Goal: Task Accomplishment & Management: Manage account settings

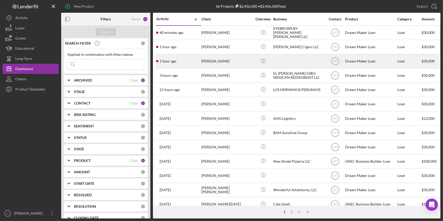
click at [212, 59] on div "[PERSON_NAME]" at bounding box center [226, 61] width 51 height 13
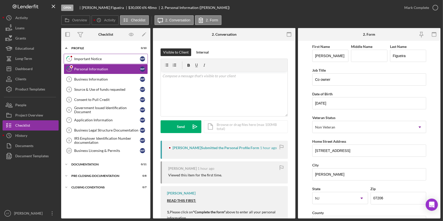
click at [83, 60] on div "Important Notice" at bounding box center [107, 59] width 66 height 4
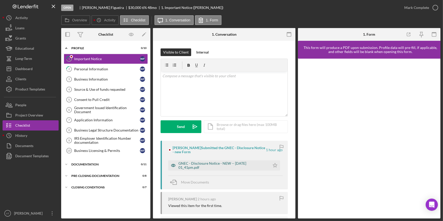
click at [229, 163] on div "GNEC - Disclosure Notice - NEW -- 2025-09-30 01_41pm.pdf" at bounding box center [222, 165] width 89 height 8
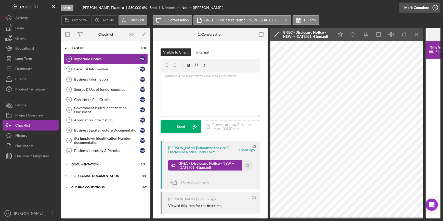
click at [419, 11] on div "Mark Complete" at bounding box center [416, 8] width 25 height 10
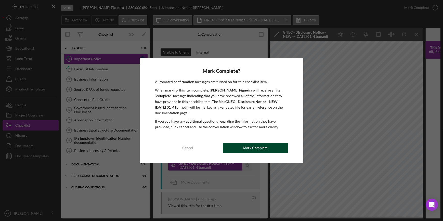
click at [251, 144] on div "Mark Complete" at bounding box center [255, 148] width 25 height 10
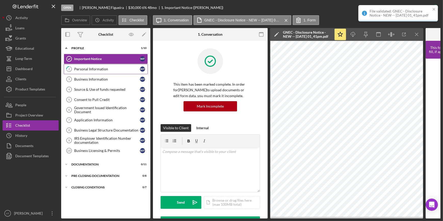
click at [95, 69] on div "Personal Information" at bounding box center [107, 69] width 66 height 4
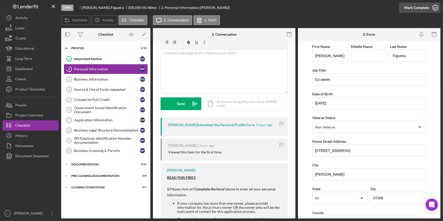
click at [414, 8] on div "Mark Complete" at bounding box center [416, 8] width 25 height 10
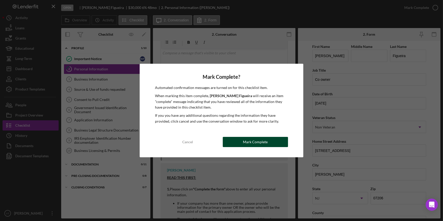
click at [256, 141] on div "Mark Complete" at bounding box center [255, 142] width 25 height 10
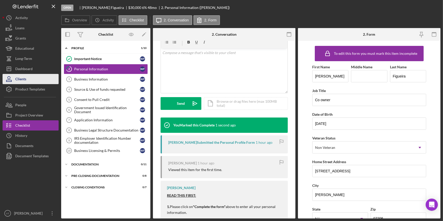
scroll to position [99, 0]
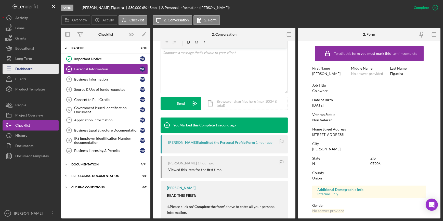
click at [36, 66] on button "Icon/Dashboard Dashboard" at bounding box center [31, 69] width 56 height 10
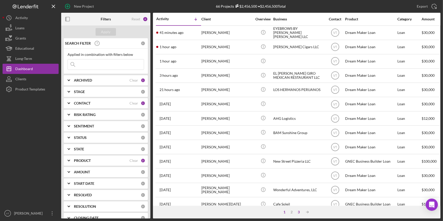
click at [299, 210] on div "3" at bounding box center [298, 212] width 7 height 4
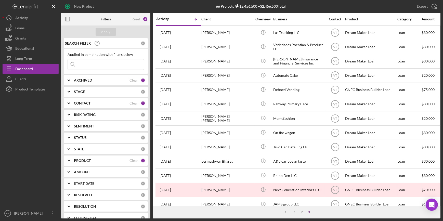
click at [88, 62] on input at bounding box center [106, 64] width 76 height 10
click at [101, 31] on button "Apply" at bounding box center [106, 32] width 20 height 8
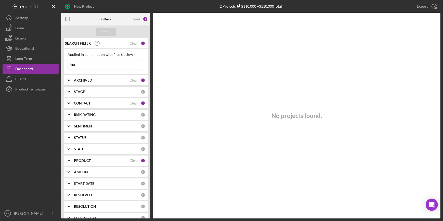
click at [82, 65] on input "kia" at bounding box center [106, 64] width 76 height 10
click at [102, 30] on div "Apply" at bounding box center [105, 32] width 9 height 8
click at [107, 67] on input "kaia" at bounding box center [106, 64] width 76 height 10
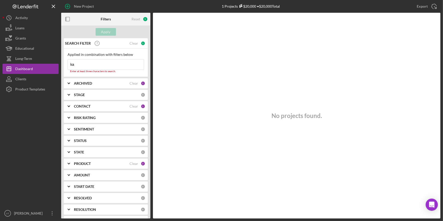
type input "k"
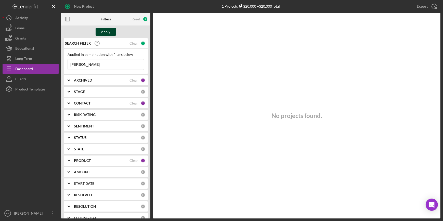
type input "shivers"
click at [106, 32] on div "Apply" at bounding box center [105, 32] width 9 height 8
click at [71, 80] on icon "Icon/Expander" at bounding box center [68, 80] width 13 height 13
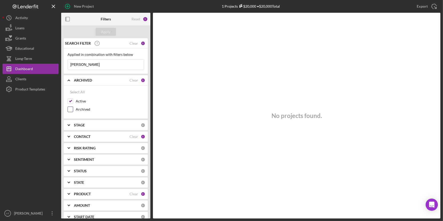
click at [69, 110] on input "Archived" at bounding box center [70, 109] width 5 height 5
click at [104, 35] on div "Apply" at bounding box center [105, 32] width 9 height 8
click at [71, 109] on input "Archived" at bounding box center [70, 109] width 5 height 5
checkbox input "false"
click at [131, 79] on div "Clear" at bounding box center [133, 80] width 9 height 4
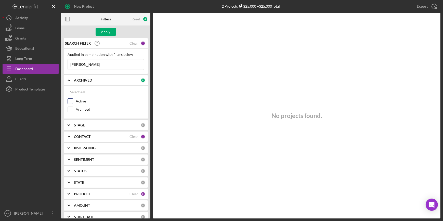
click at [70, 101] on input "Active" at bounding box center [70, 101] width 5 height 5
checkbox input "true"
click at [70, 79] on icon "Icon/Expander" at bounding box center [68, 80] width 13 height 13
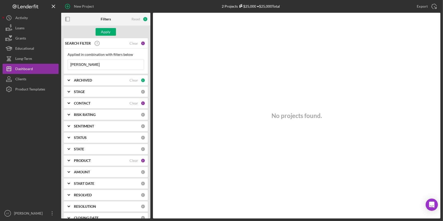
click at [132, 44] on div "Clear" at bounding box center [133, 43] width 9 height 4
click at [103, 32] on div "Apply" at bounding box center [105, 32] width 9 height 8
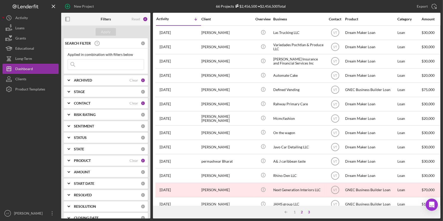
click at [301, 212] on div "2" at bounding box center [301, 212] width 7 height 4
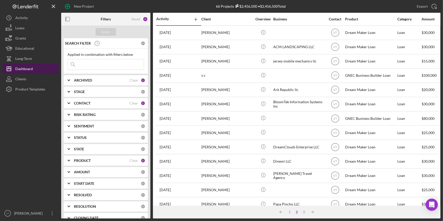
click at [36, 66] on button "Icon/Dashboard Dashboard" at bounding box center [31, 69] width 56 height 10
click at [288, 212] on div "1" at bounding box center [289, 212] width 7 height 4
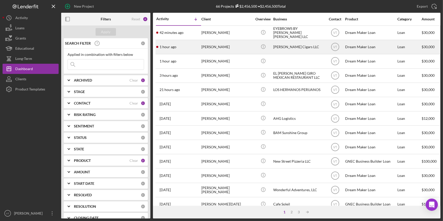
click at [198, 48] on div "1 hour ago Binyam Tsehaye" at bounding box center [178, 46] width 45 height 13
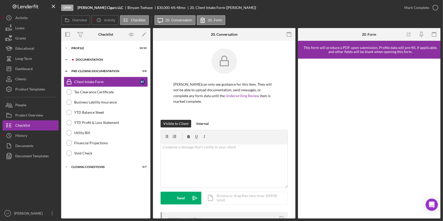
click at [68, 59] on icon "Icon/Expander" at bounding box center [66, 60] width 10 height 10
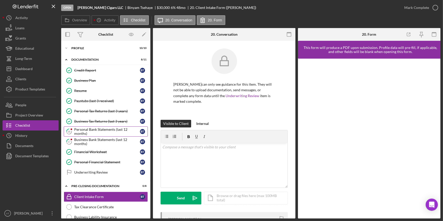
click at [99, 130] on div "Personal Bank Statements (last 12 months)" at bounding box center [107, 131] width 66 height 8
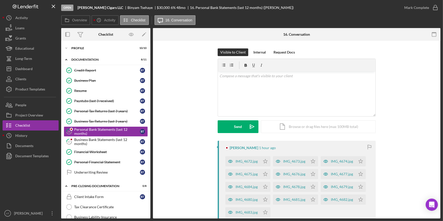
click at [201, 134] on div "Visible to Client Internal Request Docs v Color teal Color pink Remove color Ad…" at bounding box center [296, 94] width 272 height 92
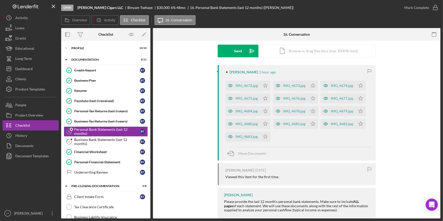
scroll to position [86, 0]
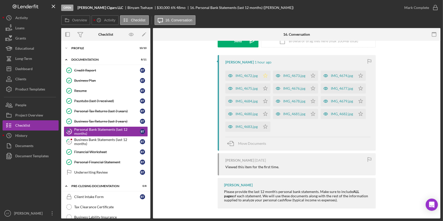
click at [266, 75] on polygon "button" at bounding box center [265, 75] width 4 height 4
click at [264, 89] on icon "Icon/Star" at bounding box center [265, 88] width 10 height 10
click at [264, 101] on icon "Icon/Star" at bounding box center [265, 101] width 10 height 10
click at [265, 112] on icon "Icon/Star" at bounding box center [265, 114] width 10 height 10
click at [264, 127] on icon "Icon/Star" at bounding box center [265, 126] width 10 height 10
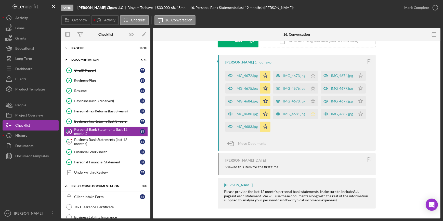
click at [309, 114] on icon "Icon/Star" at bounding box center [313, 114] width 10 height 10
drag, startPoint x: 311, startPoint y: 99, endPoint x: 311, endPoint y: 86, distance: 13.0
click at [311, 97] on icon "Icon/Star" at bounding box center [313, 101] width 10 height 10
click at [311, 84] on icon "Icon/Star" at bounding box center [313, 88] width 10 height 10
click at [311, 75] on polygon "button" at bounding box center [313, 75] width 4 height 4
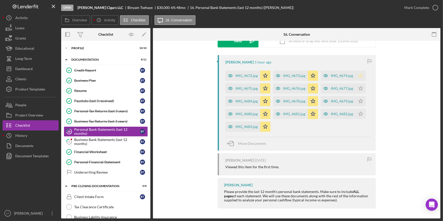
click at [359, 77] on icon "Icon/Star" at bounding box center [360, 76] width 10 height 10
click at [359, 87] on polygon "button" at bounding box center [360, 88] width 4 height 4
click at [359, 100] on icon "Icon/Star" at bounding box center [360, 101] width 10 height 10
click at [360, 115] on polygon "button" at bounding box center [360, 114] width 4 height 4
click at [330, 111] on div "IMG_4682.jpg" at bounding box center [337, 114] width 35 height 10
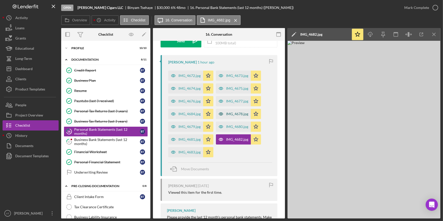
click at [226, 111] on div "IMG_4678.jpg" at bounding box center [233, 114] width 35 height 10
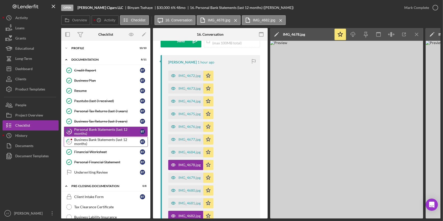
click at [105, 140] on div "Business Bank Statements (last 12 months)" at bounding box center [107, 142] width 66 height 8
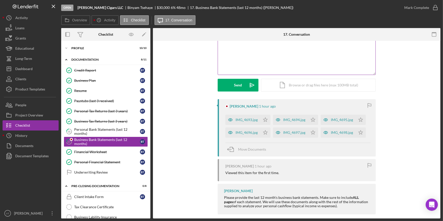
scroll to position [47, 0]
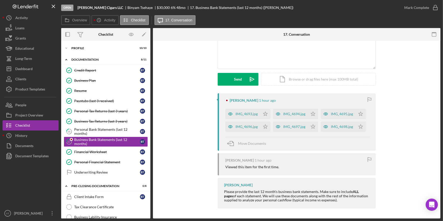
drag, startPoint x: 265, startPoint y: 111, endPoint x: 267, endPoint y: 120, distance: 9.5
click at [265, 114] on icon "Icon/Star" at bounding box center [265, 114] width 10 height 10
drag, startPoint x: 263, startPoint y: 125, endPoint x: 270, endPoint y: 123, distance: 8.3
click at [263, 125] on icon "Icon/Star" at bounding box center [265, 126] width 10 height 10
click at [311, 124] on polygon "button" at bounding box center [313, 126] width 4 height 4
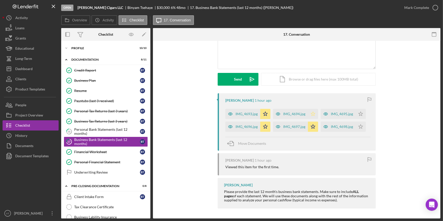
click at [309, 111] on icon "Icon/Star" at bounding box center [313, 114] width 10 height 10
click at [358, 113] on polygon "button" at bounding box center [360, 114] width 4 height 4
click at [361, 125] on icon "Icon/Star" at bounding box center [360, 126] width 10 height 10
click at [243, 113] on div "IMG_4693.jpg" at bounding box center [246, 114] width 22 height 4
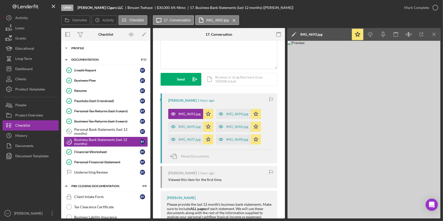
click at [72, 49] on div "Profile" at bounding box center [107, 48] width 73 height 3
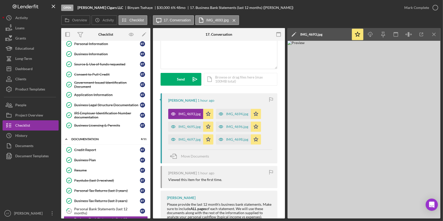
scroll to position [139, 0]
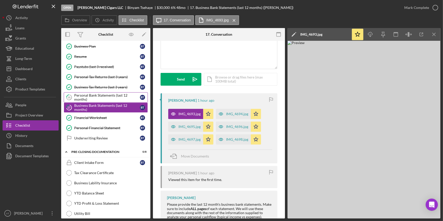
click at [82, 93] on div "Personal Bank Statements (last 12 months)" at bounding box center [107, 97] width 66 height 8
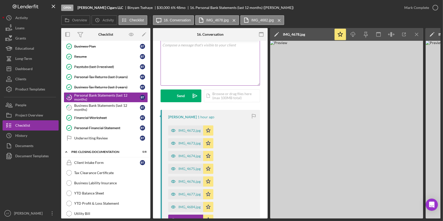
scroll to position [23, 0]
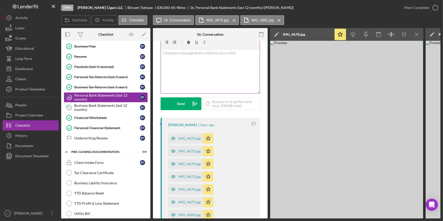
click at [174, 54] on p at bounding box center [210, 53] width 96 height 6
click at [162, 51] on p "we need your whole statement upload not page by page." at bounding box center [210, 53] width 96 height 6
click at [250, 52] on p "We need your whole statement upload not page by page." at bounding box center [210, 53] width 96 height 6
click at [183, 102] on div "Send" at bounding box center [181, 103] width 8 height 13
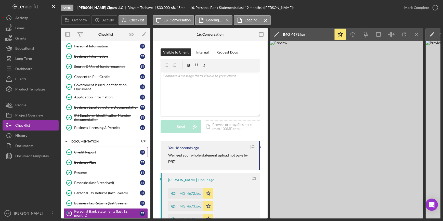
click at [82, 153] on link "Credit Report Credit Report B T" at bounding box center [106, 152] width 84 height 10
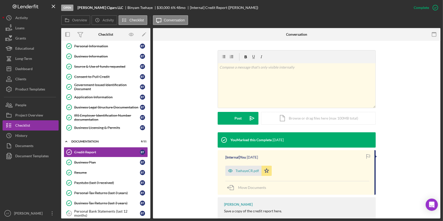
scroll to position [83, 0]
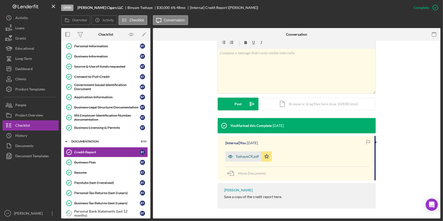
click at [238, 154] on div "TsehayeCR.pdf" at bounding box center [246, 156] width 23 height 4
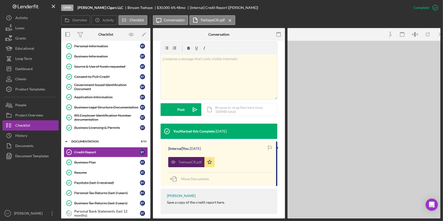
scroll to position [88, 0]
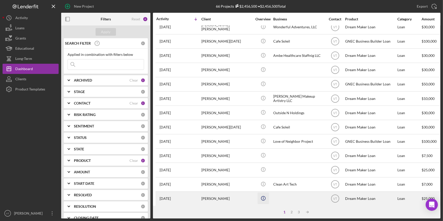
scroll to position [184, 0]
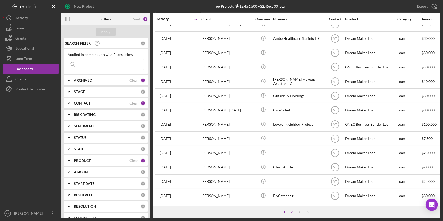
click at [290, 210] on div "2" at bounding box center [291, 212] width 7 height 4
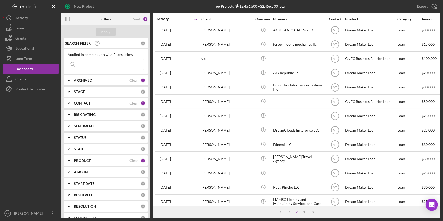
scroll to position [0, 0]
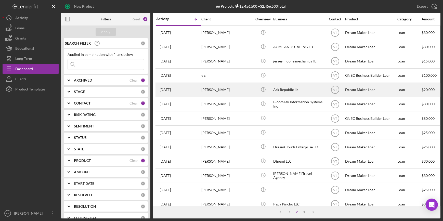
click at [241, 90] on div "Kaia Shivers" at bounding box center [226, 89] width 51 height 13
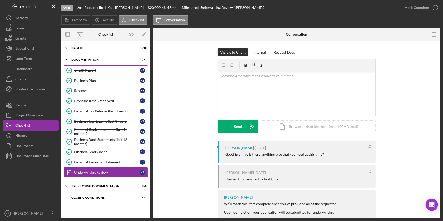
click at [91, 71] on div "Credit Report" at bounding box center [107, 70] width 66 height 4
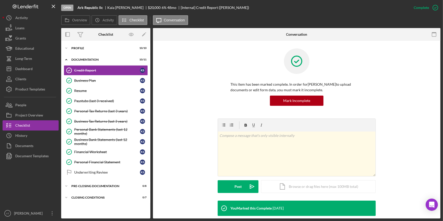
scroll to position [83, 0]
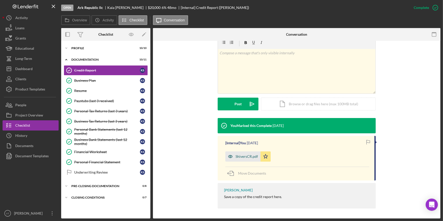
click at [245, 160] on div "ShiversCR.pdf" at bounding box center [242, 156] width 35 height 10
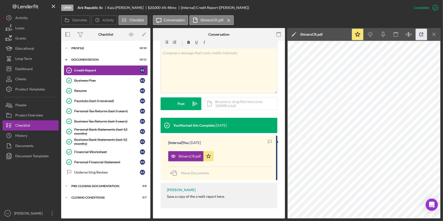
click at [419, 33] on icon "button" at bounding box center [420, 34] width 3 height 3
click at [46, 71] on button "Icon/Dashboard Dashboard" at bounding box center [31, 69] width 56 height 10
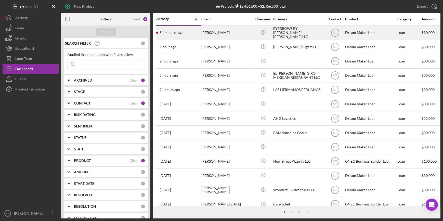
click at [241, 34] on div "[PERSON_NAME]" at bounding box center [226, 32] width 51 height 13
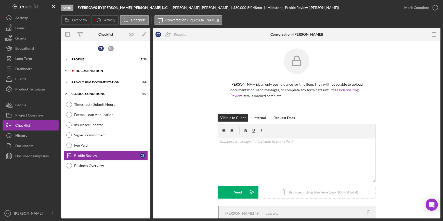
click at [66, 68] on icon "Icon/Expander" at bounding box center [66, 71] width 10 height 10
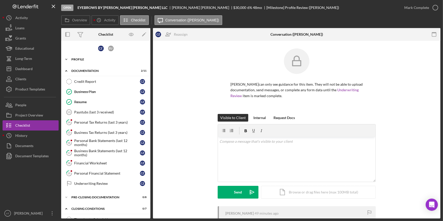
click at [66, 57] on icon "Icon/Expander" at bounding box center [66, 59] width 10 height 10
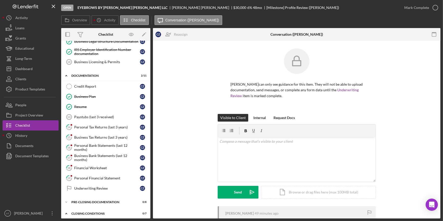
scroll to position [116, 0]
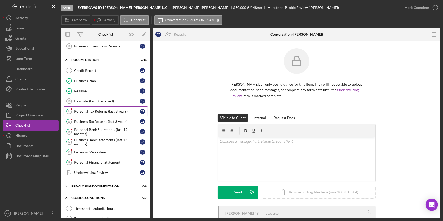
click at [90, 110] on div "Personal Tax Returns (last 3 years)" at bounding box center [107, 111] width 66 height 4
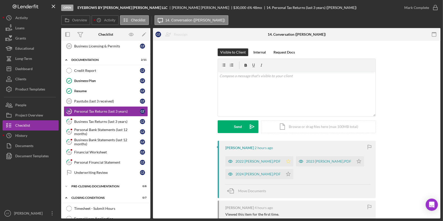
click at [293, 160] on icon "Icon/Star" at bounding box center [288, 161] width 10 height 10
click at [353, 166] on icon "Icon/Star" at bounding box center [358, 161] width 10 height 10
click at [293, 179] on icon "Icon/Star" at bounding box center [288, 174] width 10 height 10
click at [254, 176] on div "2024 CAMILO ZAMBRANO.PDF" at bounding box center [257, 174] width 45 height 4
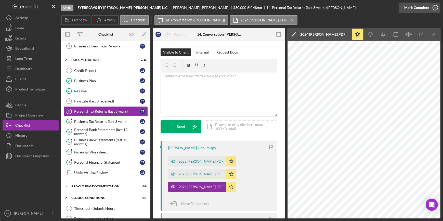
click at [421, 10] on div "Mark Complete" at bounding box center [416, 8] width 25 height 10
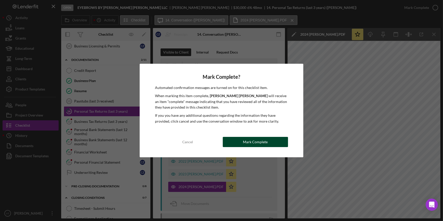
click at [246, 145] on div "Mark Complete" at bounding box center [255, 142] width 25 height 10
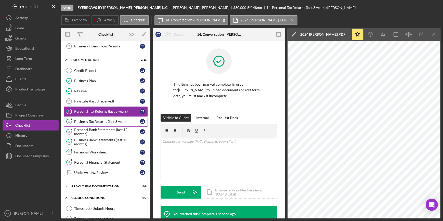
click at [106, 120] on div "Business Tax Returns (last 3 years)" at bounding box center [107, 121] width 66 height 4
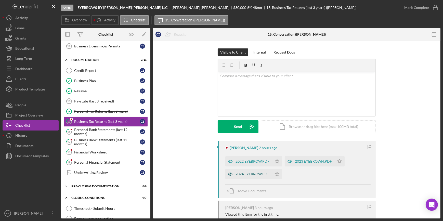
click at [254, 172] on div "2024 EYEBROW.PDF" at bounding box center [252, 174] width 34 height 4
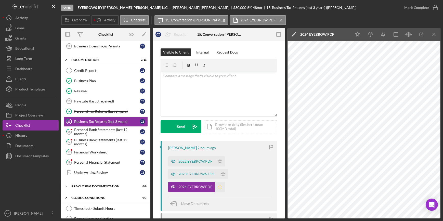
click at [219, 182] on icon "Icon/Star" at bounding box center [220, 187] width 10 height 10
click at [221, 173] on polygon "button" at bounding box center [223, 174] width 4 height 4
click at [217, 160] on icon "Icon/Star" at bounding box center [220, 161] width 10 height 10
click at [413, 6] on div "Mark Complete" at bounding box center [416, 8] width 25 height 10
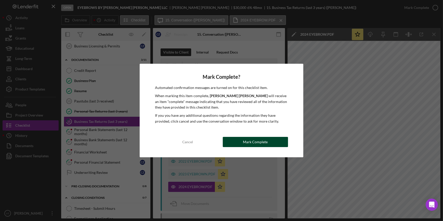
click at [272, 140] on button "Mark Complete" at bounding box center [255, 142] width 65 height 10
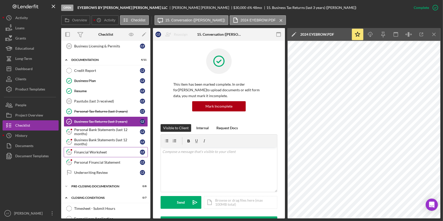
click at [94, 147] on link "18 Financial Worksheet C Z" at bounding box center [106, 152] width 84 height 10
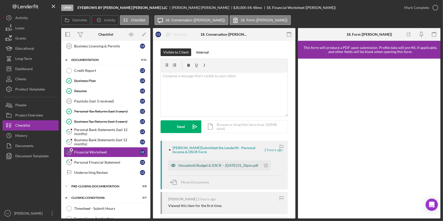
click at [212, 166] on div "Household Budget & DSCR -- 2025-09-30 01_26pm.pdf" at bounding box center [218, 165] width 80 height 4
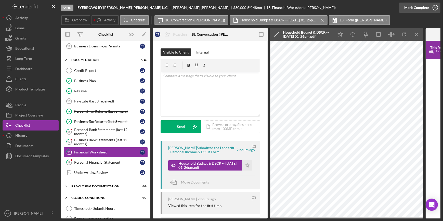
click at [407, 8] on div "Mark Complete" at bounding box center [416, 8] width 25 height 10
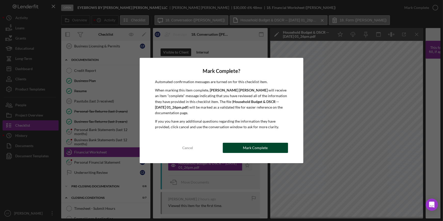
click at [244, 147] on div "Mark Complete" at bounding box center [255, 148] width 25 height 10
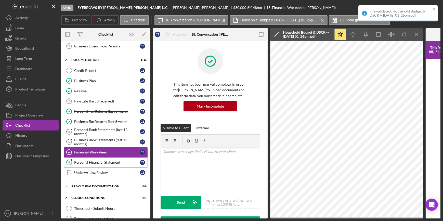
click at [91, 164] on link "19 Personal Financial Statement C Z" at bounding box center [106, 162] width 84 height 10
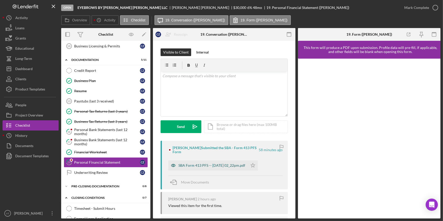
click at [183, 165] on div "SBA Form 413 PFS -- 2025-09-30 02_22pm.pdf" at bounding box center [211, 165] width 67 height 4
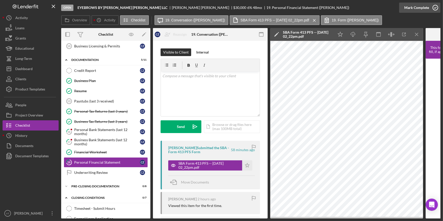
click at [405, 4] on div "Mark Complete" at bounding box center [416, 8] width 25 height 10
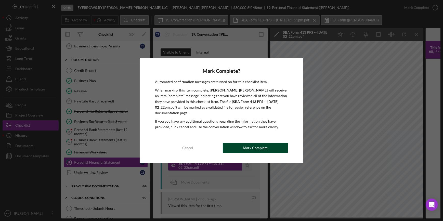
click at [259, 144] on div "Mark Complete" at bounding box center [255, 148] width 25 height 10
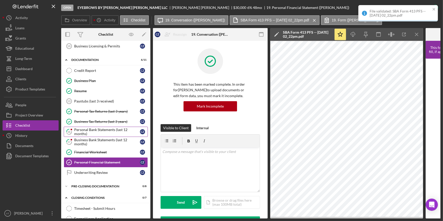
click at [100, 130] on div "Personal Bank Statements (last 12 months)" at bounding box center [107, 132] width 66 height 8
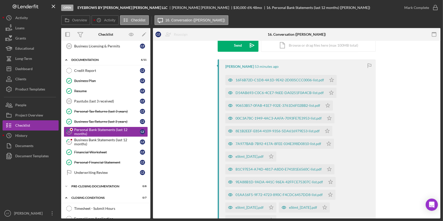
scroll to position [92, 0]
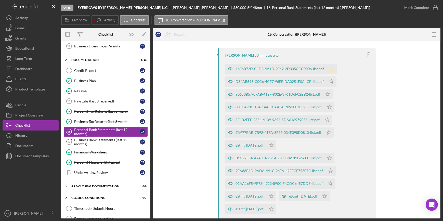
click at [329, 66] on icon "Icon/Star" at bounding box center [331, 69] width 10 height 10
click at [330, 81] on icon "Icon/Star" at bounding box center [331, 81] width 10 height 10
click at [327, 94] on icon "Icon/Star" at bounding box center [327, 94] width 10 height 10
click at [326, 106] on icon "Icon/Star" at bounding box center [329, 107] width 10 height 10
click at [325, 120] on polygon "button" at bounding box center [327, 119] width 4 height 4
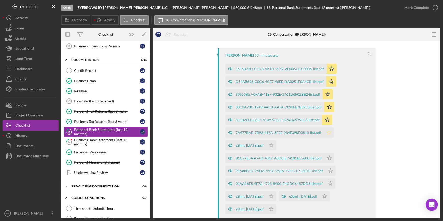
click at [328, 130] on polygon "button" at bounding box center [329, 132] width 4 height 4
click at [276, 143] on icon "Icon/Star" at bounding box center [271, 145] width 10 height 10
click at [328, 157] on icon "Icon/Star" at bounding box center [329, 158] width 10 height 10
click at [328, 168] on icon "Icon/Star" at bounding box center [330, 171] width 10 height 10
click at [328, 183] on icon "Icon/Star" at bounding box center [330, 183] width 10 height 10
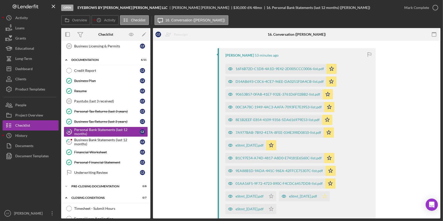
click at [330, 196] on icon "Icon/Star" at bounding box center [324, 196] width 10 height 10
click at [273, 197] on polygon "button" at bounding box center [271, 196] width 4 height 4
click at [276, 209] on icon "Icon/Star" at bounding box center [271, 209] width 10 height 10
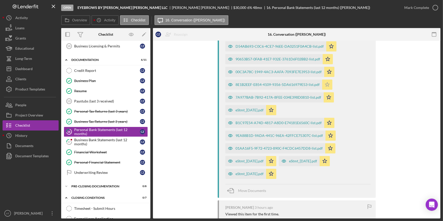
scroll to position [82, 0]
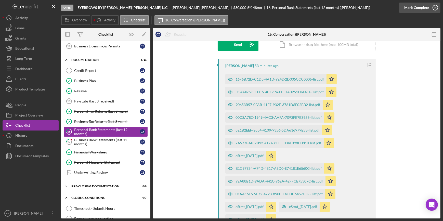
click at [418, 8] on div "Mark Complete" at bounding box center [416, 8] width 25 height 10
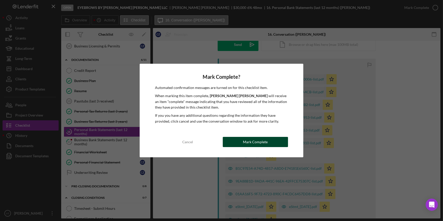
click at [248, 140] on div "Mark Complete" at bounding box center [255, 142] width 25 height 10
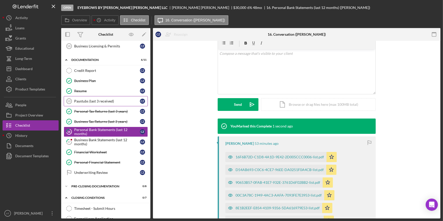
scroll to position [152, 0]
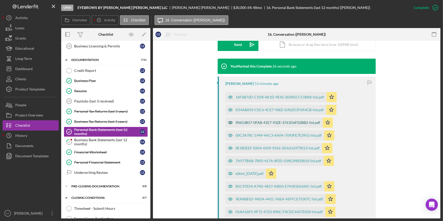
click at [242, 124] on div "90653B57-0FAB-41E7-932E-3761D6F02BB2-list.pdf" at bounding box center [277, 122] width 85 height 4
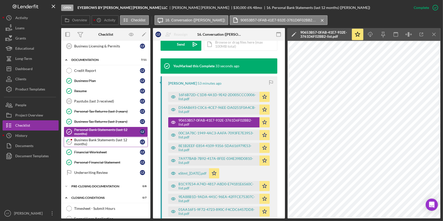
click at [97, 138] on div "Business Bank Statements (last 12 months)" at bounding box center [107, 142] width 66 height 8
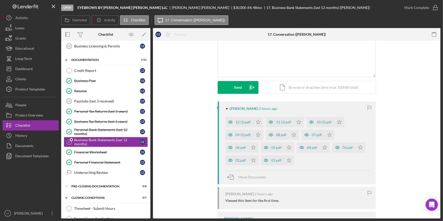
scroll to position [46, 0]
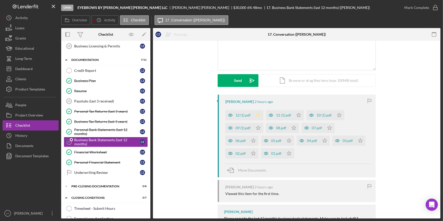
click at [258, 115] on polygon "button" at bounding box center [258, 115] width 4 height 4
click at [258, 127] on icon "Icon/Star" at bounding box center [258, 128] width 10 height 10
click at [252, 139] on icon "Icon/Star" at bounding box center [253, 140] width 10 height 10
click at [250, 151] on icon "Icon/Star" at bounding box center [253, 153] width 10 height 10
click at [286, 151] on icon "Icon/Star" at bounding box center [289, 153] width 10 height 10
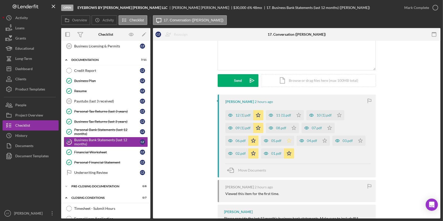
click at [284, 141] on icon "Icon/Star" at bounding box center [289, 140] width 10 height 10
click at [291, 126] on icon "Icon/Star" at bounding box center [294, 128] width 10 height 10
click at [297, 113] on icon "Icon/Star" at bounding box center [298, 115] width 10 height 10
click at [339, 114] on icon "Icon/Star" at bounding box center [339, 115] width 10 height 10
click at [329, 129] on icon "Icon/Star" at bounding box center [329, 128] width 10 height 10
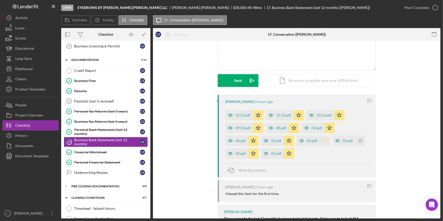
click at [322, 140] on polygon "button" at bounding box center [324, 140] width 4 height 4
click at [357, 140] on icon "Icon/Star" at bounding box center [360, 140] width 10 height 10
click at [240, 139] on div "06.pdf" at bounding box center [240, 141] width 10 height 4
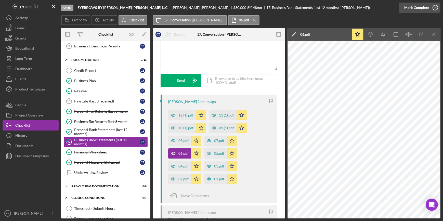
click at [423, 6] on div "Mark Complete" at bounding box center [416, 8] width 25 height 10
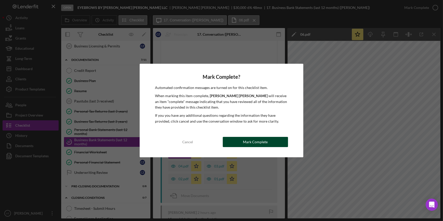
click at [244, 141] on div "Mark Complete" at bounding box center [255, 142] width 25 height 10
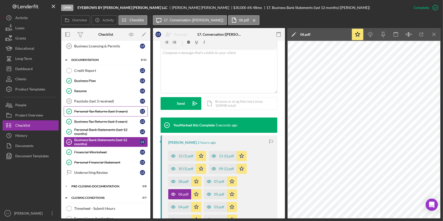
scroll to position [0, 0]
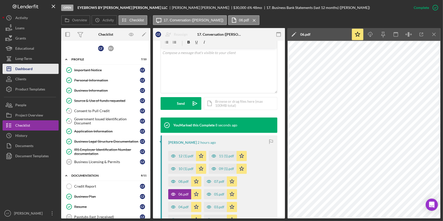
click at [30, 69] on div "Dashboard" at bounding box center [23, 69] width 17 height 11
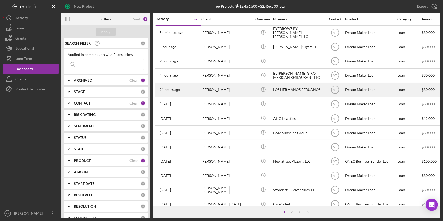
click at [215, 89] on div "[PERSON_NAME]" at bounding box center [226, 89] width 51 height 13
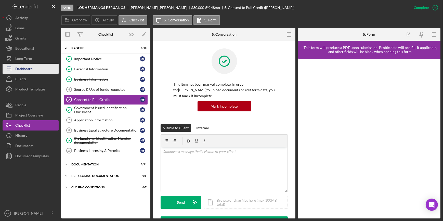
click at [35, 68] on button "Icon/Dashboard Dashboard" at bounding box center [31, 69] width 56 height 10
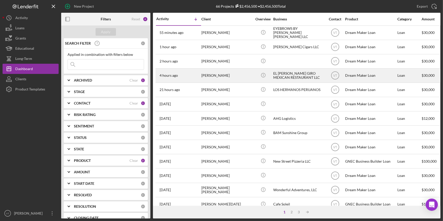
click at [225, 77] on div "INES RIVERA RUIZ" at bounding box center [226, 75] width 51 height 13
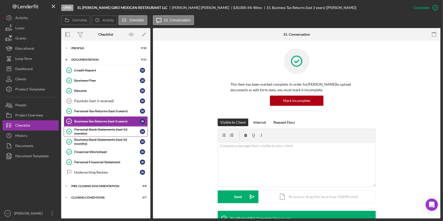
click at [107, 128] on div "Personal Bank Statements (last 12 months)" at bounding box center [107, 131] width 66 height 8
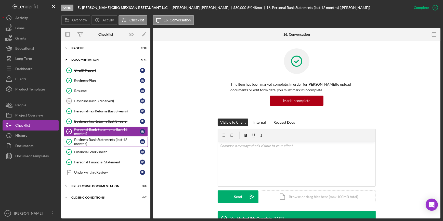
click at [115, 142] on div "Business Bank Statements (last 12 months)" at bounding box center [107, 142] width 66 height 8
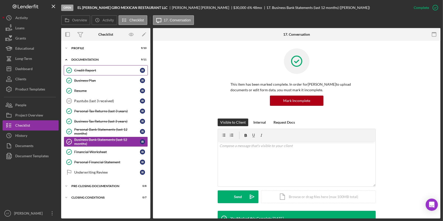
click at [115, 68] on link "Credit Report Credit Report I R" at bounding box center [106, 70] width 84 height 10
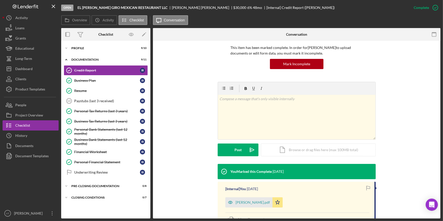
scroll to position [83, 0]
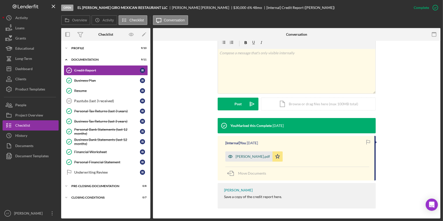
click at [247, 156] on div "Rivera-RuizCR.pdf" at bounding box center [252, 156] width 34 height 4
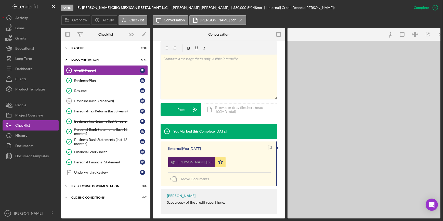
scroll to position [88, 0]
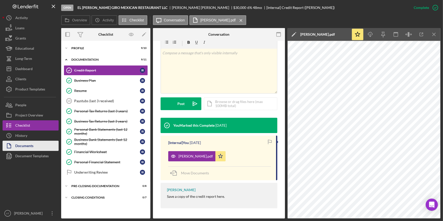
click at [35, 146] on button "Documents" at bounding box center [31, 146] width 56 height 10
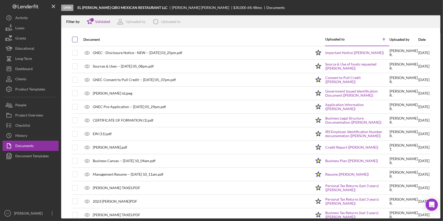
click at [72, 38] on input "checkbox" at bounding box center [74, 39] width 5 height 5
checkbox input "true"
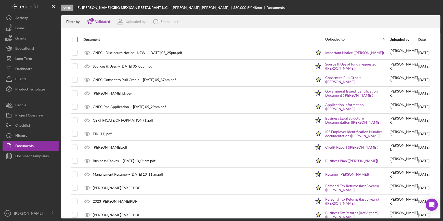
checkbox input "true"
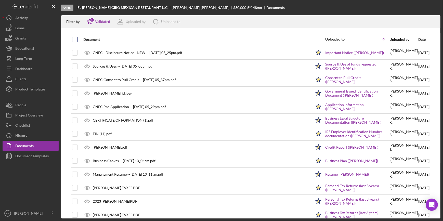
checkbox input "true"
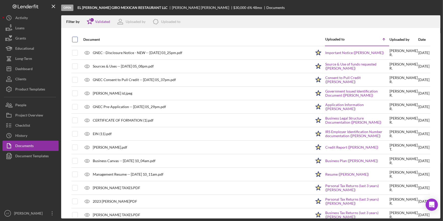
checkbox input "true"
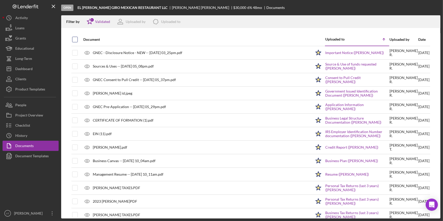
checkbox input "true"
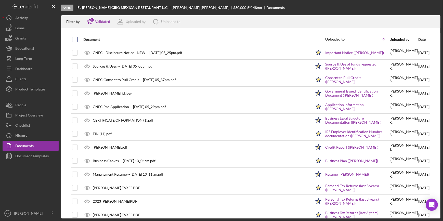
checkbox input "true"
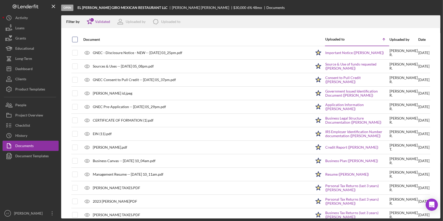
checkbox input "true"
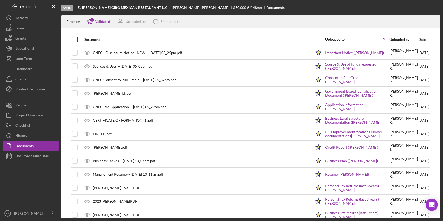
checkbox input "true"
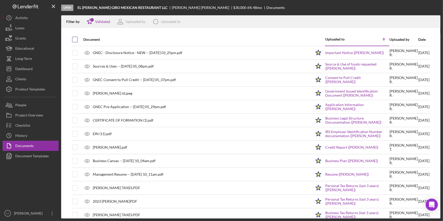
checkbox input "true"
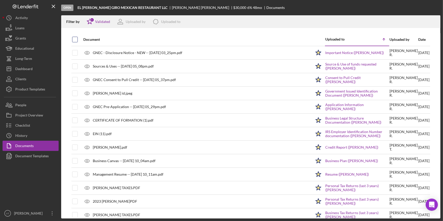
checkbox input "true"
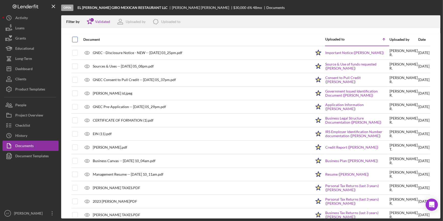
checkbox input "true"
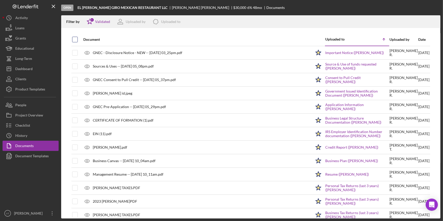
checkbox input "true"
click at [433, 20] on icon "Icon/Download" at bounding box center [433, 21] width 11 height 11
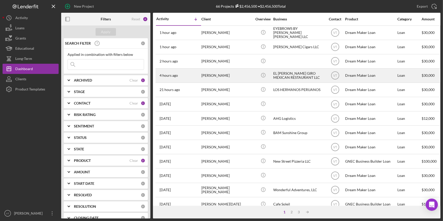
click at [234, 78] on div "[PERSON_NAME]" at bounding box center [226, 75] width 51 height 13
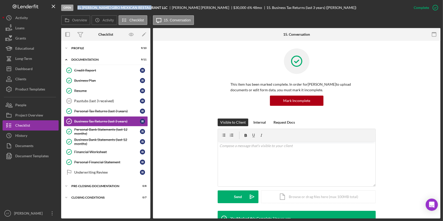
drag, startPoint x: 151, startPoint y: 7, endPoint x: 76, endPoint y: 7, distance: 74.6
click at [76, 7] on div "Open EL GALLO GIRO MEXICAN RESTAURANT LLC INES RIVERA RUIZ $30,000 $30,000 6 % …" at bounding box center [234, 7] width 347 height 15
copy b "EL [PERSON_NAME] GIRO MEXICAN RESTAURANT LLC"
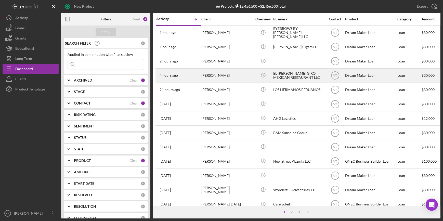
click at [242, 77] on div "[PERSON_NAME]" at bounding box center [226, 75] width 51 height 13
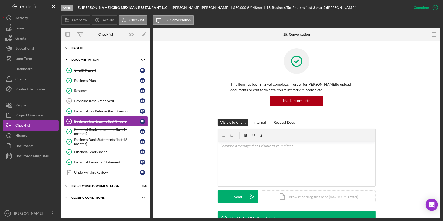
click at [65, 48] on icon "Icon/Expander" at bounding box center [66, 48] width 10 height 10
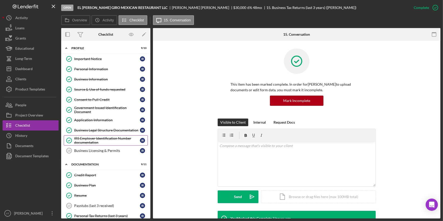
click at [103, 139] on div "IRS Employer Identification Number documentation" at bounding box center [107, 140] width 66 height 8
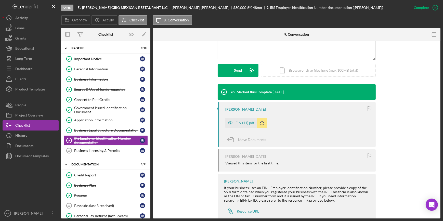
scroll to position [139, 0]
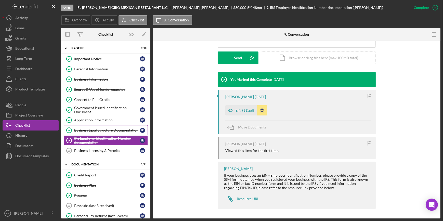
click at [99, 127] on link "Business Legal Structure Documentation Business Legal Structure Documentation I…" at bounding box center [106, 130] width 84 height 10
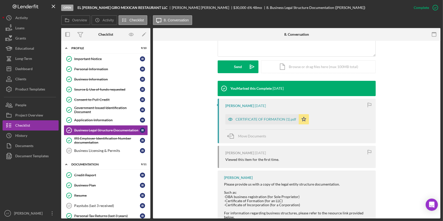
scroll to position [160, 0]
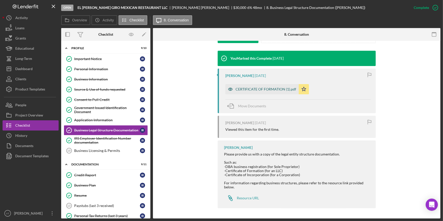
click at [241, 88] on div "CERTIFICATE OF FORMATION (1).pdf" at bounding box center [265, 89] width 61 height 4
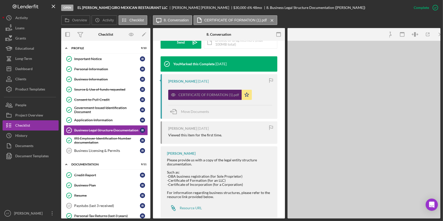
scroll to position [166, 0]
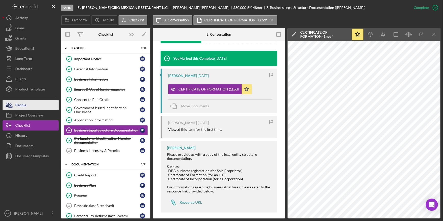
click at [28, 108] on button "People" at bounding box center [31, 105] width 56 height 10
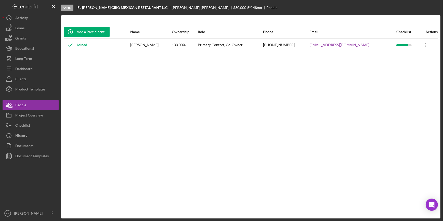
drag, startPoint x: 370, startPoint y: 46, endPoint x: 312, endPoint y: 44, distance: 57.1
click at [312, 44] on tr "Joined INES RIVERA RUIZ 100.00% Primary Contact, Co-Owner (732) 819-1626 elgall…" at bounding box center [251, 44] width 374 height 13
copy tr "elgallogiromexican@outlook.com"
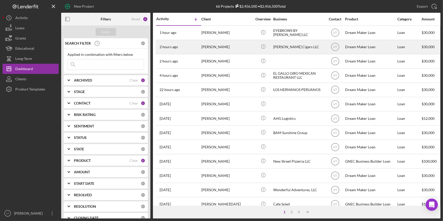
click at [237, 48] on div "[PERSON_NAME]" at bounding box center [226, 46] width 51 height 13
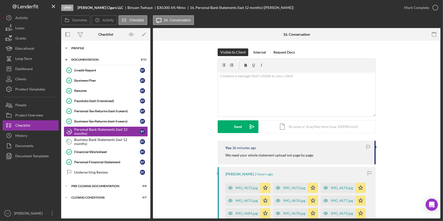
click at [66, 46] on icon "Icon/Expander" at bounding box center [66, 48] width 10 height 10
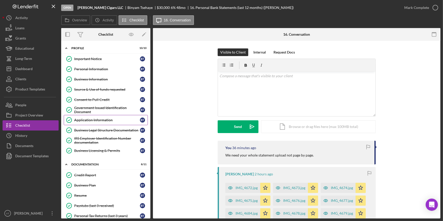
click at [104, 117] on link "Application Information Application Information B T" at bounding box center [106, 120] width 84 height 10
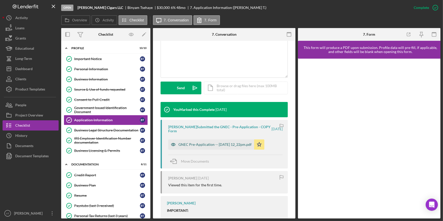
scroll to position [139, 0]
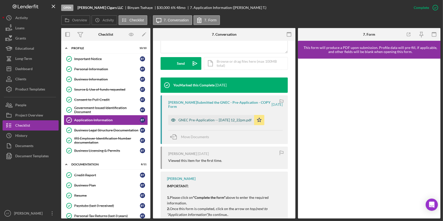
click at [194, 121] on div "GNEC Pre-Application -- [DATE] 12_22pm.pdf" at bounding box center [214, 120] width 73 height 4
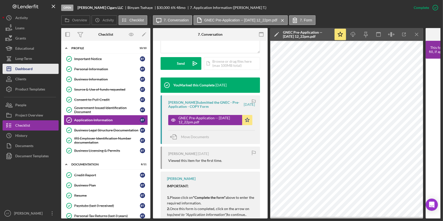
click at [37, 69] on button "Icon/Dashboard Dashboard" at bounding box center [31, 69] width 56 height 10
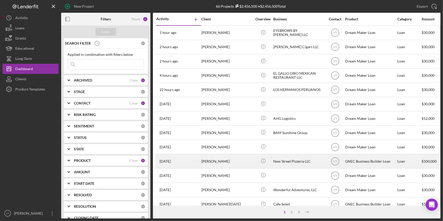
click at [224, 162] on div "[PERSON_NAME]" at bounding box center [226, 160] width 51 height 13
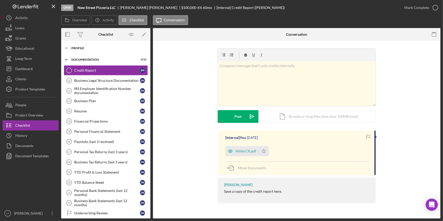
click at [63, 46] on icon "Icon/Expander" at bounding box center [66, 48] width 10 height 10
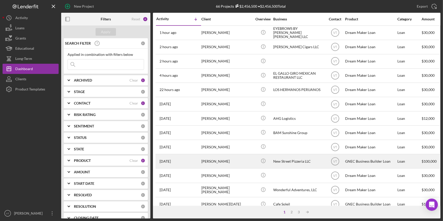
click at [250, 159] on div "[PERSON_NAME]" at bounding box center [226, 160] width 51 height 13
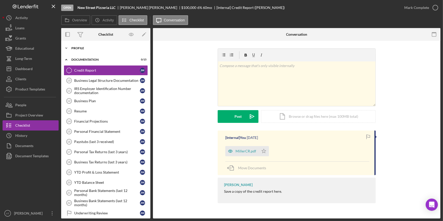
click at [64, 46] on icon "Icon/Expander" at bounding box center [66, 48] width 10 height 10
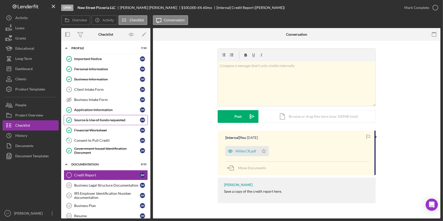
click at [90, 118] on div "Source & Use of funds requested" at bounding box center [107, 120] width 66 height 4
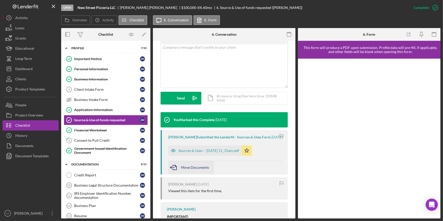
scroll to position [116, 0]
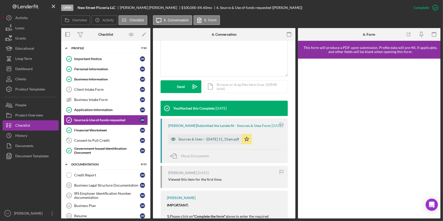
click at [196, 137] on div "Sources & Uses -- 2025-09-25 11_15am.pdf" at bounding box center [208, 139] width 61 height 4
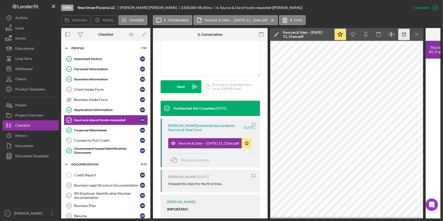
click at [403, 33] on icon "button" at bounding box center [403, 34] width 11 height 11
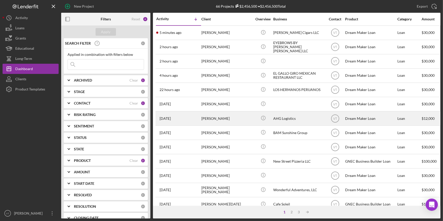
click at [209, 118] on div "[PERSON_NAME]" at bounding box center [226, 118] width 51 height 13
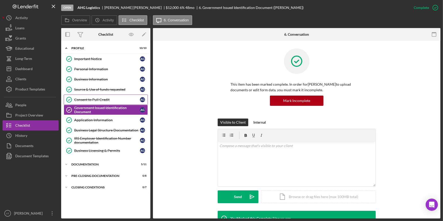
click at [93, 96] on link "Consent to Pull Credit Consent to Pull Credit A G" at bounding box center [106, 99] width 84 height 10
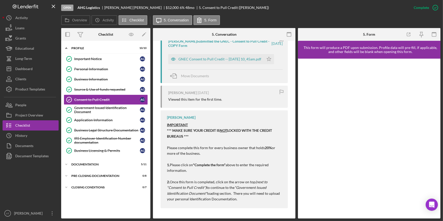
scroll to position [182, 0]
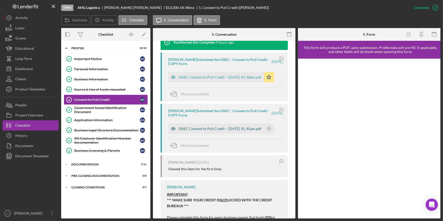
click at [200, 128] on div "GNEC Consent to Pull Credit -- [DATE] 10_45am.pdf" at bounding box center [219, 129] width 83 height 4
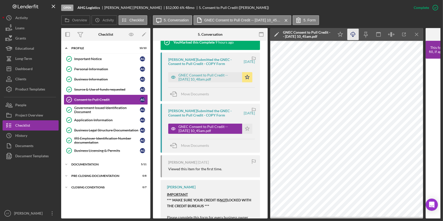
click at [352, 33] on icon "Icon/Download" at bounding box center [352, 34] width 11 height 11
click at [245, 127] on icon "Icon/Star" at bounding box center [247, 129] width 10 height 10
click at [94, 109] on div "Government Issued Identification Document" at bounding box center [107, 110] width 66 height 8
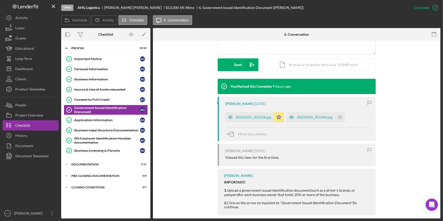
scroll to position [139, 0]
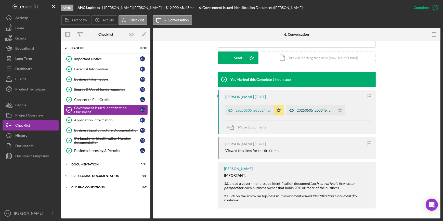
click at [318, 110] on div "20250505_203346.jpg" at bounding box center [314, 110] width 36 height 4
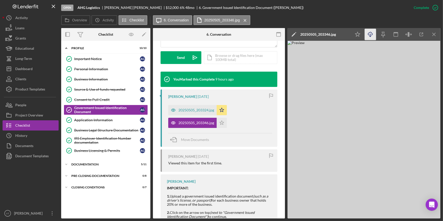
click at [368, 35] on icon "Icon/Download" at bounding box center [369, 34] width 11 height 11
click at [278, 12] on div "Open AHG Logistics Ali Gurley $12,000 $12,000 6 % 48 mo 6. Government Issued Id…" at bounding box center [234, 7] width 347 height 15
click at [221, 120] on icon "Icon/Star" at bounding box center [221, 123] width 10 height 10
click at [96, 117] on link "Application Information Application Information A G" at bounding box center [106, 120] width 84 height 10
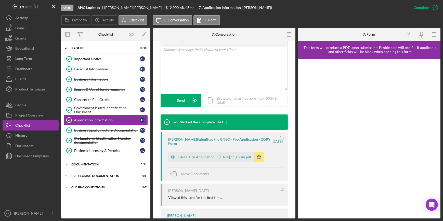
scroll to position [116, 0]
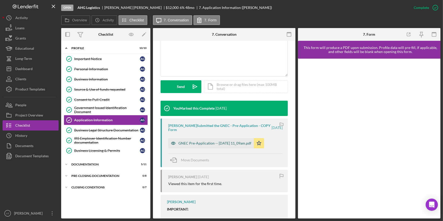
click at [219, 142] on div "GNEC Pre-Application -- 2025-09-29 11_09am.pdf" at bounding box center [214, 143] width 73 height 4
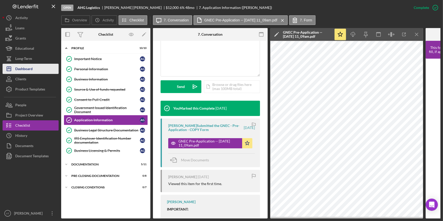
click at [27, 68] on div "Dashboard" at bounding box center [23, 69] width 17 height 11
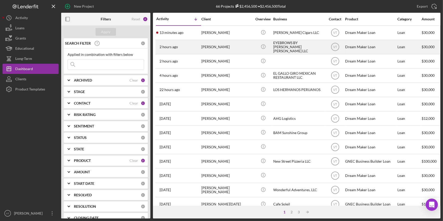
click at [241, 47] on div "[PERSON_NAME]" at bounding box center [226, 46] width 51 height 13
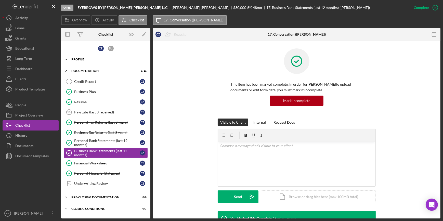
click at [68, 57] on icon "Icon/Expander" at bounding box center [66, 59] width 10 height 10
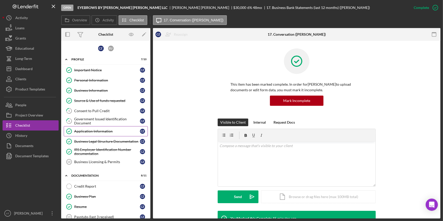
click at [99, 131] on div "Application Information" at bounding box center [107, 131] width 66 height 4
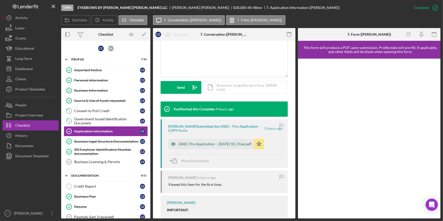
scroll to position [116, 0]
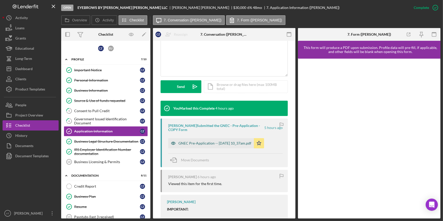
click at [206, 142] on div "GNEC Pre-Application -- 2025-09-30 10_37am.pdf" at bounding box center [214, 143] width 73 height 4
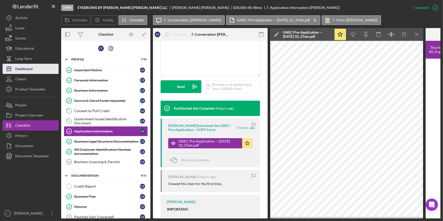
click at [27, 67] on div "Dashboard" at bounding box center [23, 69] width 17 height 11
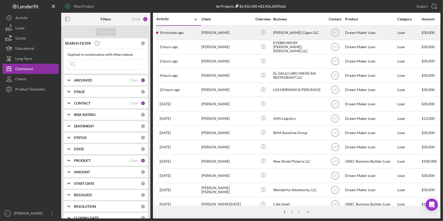
click at [208, 32] on div "[PERSON_NAME]" at bounding box center [226, 32] width 51 height 13
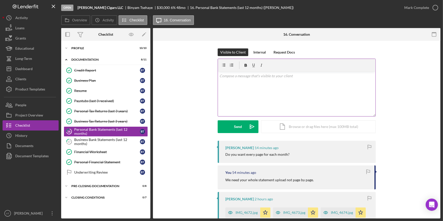
click at [236, 74] on p at bounding box center [296, 76] width 155 height 6
click at [224, 130] on button "Send Icon/icon-invite-send" at bounding box center [237, 126] width 41 height 13
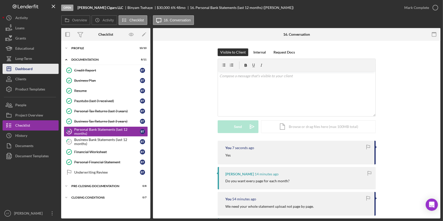
click at [25, 69] on div "Dashboard" at bounding box center [23, 69] width 17 height 11
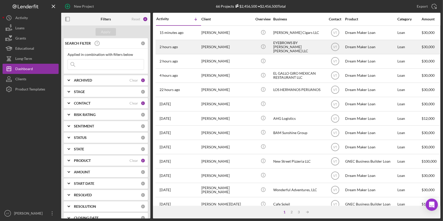
click at [223, 50] on div "[PERSON_NAME]" at bounding box center [226, 46] width 51 height 13
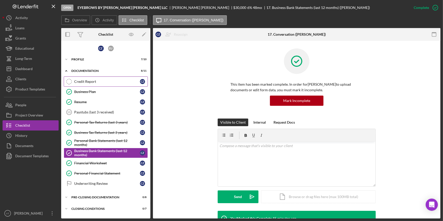
click at [93, 78] on link "Credit Report Credit Report C Z" at bounding box center [106, 81] width 84 height 10
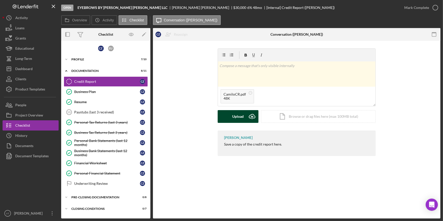
click at [220, 117] on button "Upload Icon/Upload" at bounding box center [237, 116] width 41 height 13
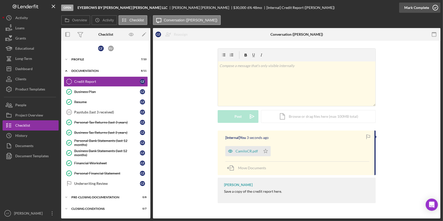
click at [412, 6] on div "Mark Complete" at bounding box center [416, 8] width 25 height 10
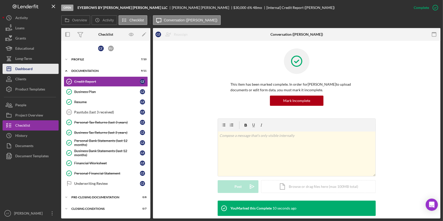
click at [30, 66] on div "Dashboard" at bounding box center [23, 69] width 17 height 11
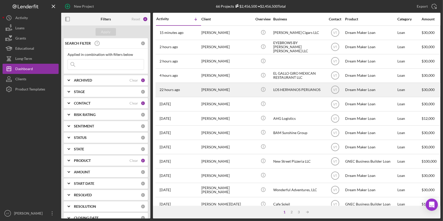
click at [234, 88] on div "[PERSON_NAME]" at bounding box center [226, 89] width 51 height 13
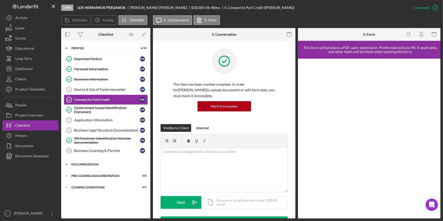
click at [66, 162] on icon "Icon/Expander" at bounding box center [66, 164] width 10 height 10
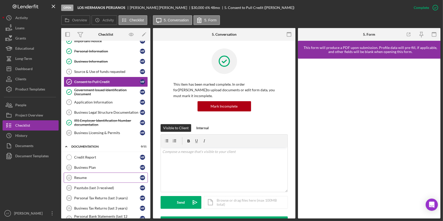
scroll to position [46, 0]
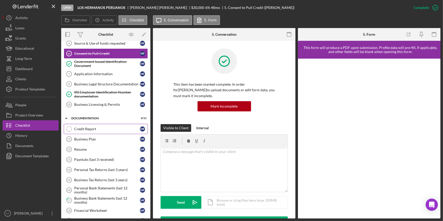
click at [90, 127] on div "Credit Report" at bounding box center [107, 129] width 66 height 4
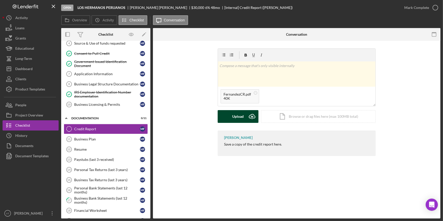
click at [223, 117] on button "Upload Icon/Upload" at bounding box center [237, 116] width 41 height 13
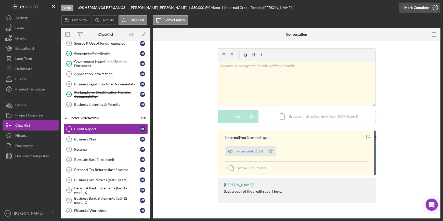
click at [404, 7] on button "Mark Complete" at bounding box center [419, 8] width 41 height 10
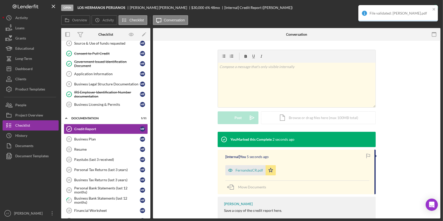
scroll to position [69, 0]
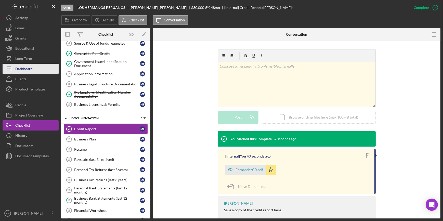
click at [30, 70] on div "Dashboard" at bounding box center [23, 69] width 17 height 11
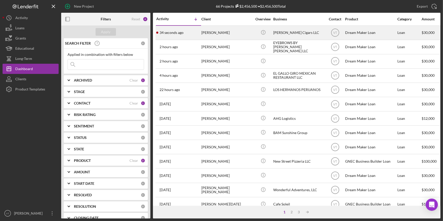
click at [219, 34] on div "[PERSON_NAME]" at bounding box center [226, 32] width 51 height 13
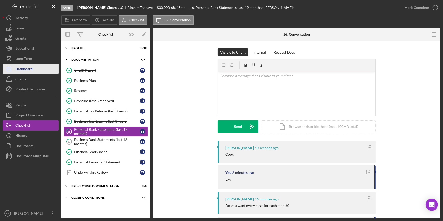
click at [35, 71] on button "Icon/Dashboard Dashboard" at bounding box center [31, 69] width 56 height 10
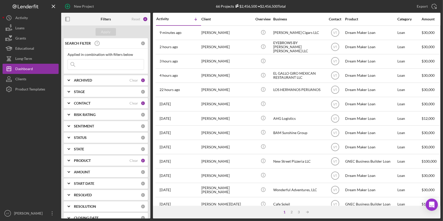
click at [92, 62] on input at bounding box center [106, 64] width 76 height 10
type input "mia"
click at [107, 30] on div "Apply" at bounding box center [105, 32] width 9 height 8
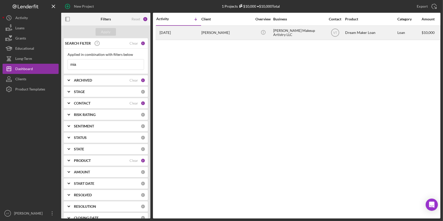
click at [228, 35] on div "[PERSON_NAME]" at bounding box center [226, 32] width 51 height 13
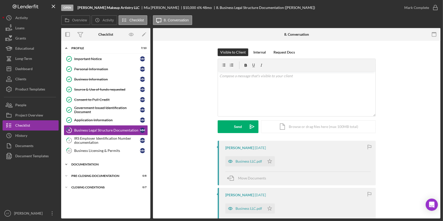
click at [68, 161] on icon "Icon/Expander" at bounding box center [66, 164] width 10 height 10
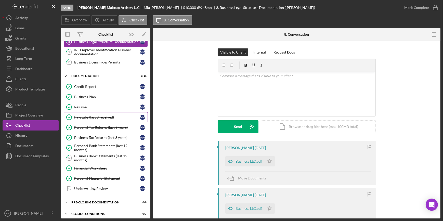
scroll to position [90, 0]
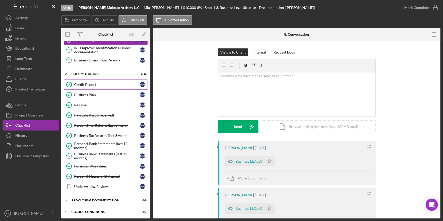
click at [96, 83] on div "Credit Report" at bounding box center [107, 85] width 66 height 4
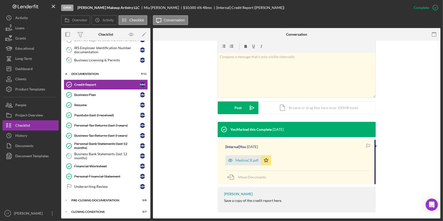
scroll to position [83, 0]
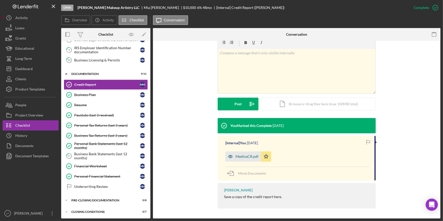
click at [240, 157] on div "MedinaCR.pdf" at bounding box center [246, 156] width 23 height 4
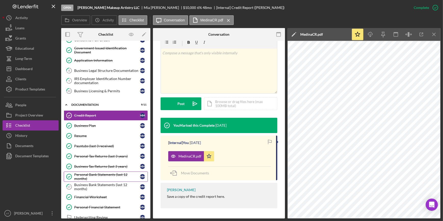
scroll to position [44, 0]
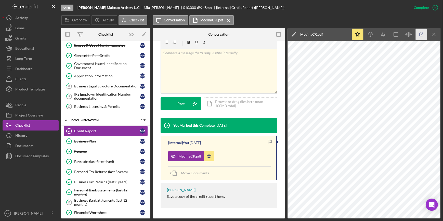
click at [421, 34] on icon "button" at bounding box center [420, 34] width 11 height 11
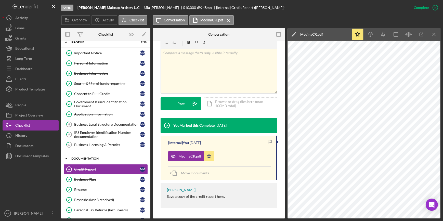
scroll to position [0, 0]
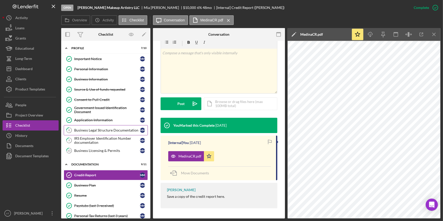
click at [100, 130] on div "Business Legal Structure Documentation" at bounding box center [107, 130] width 66 height 4
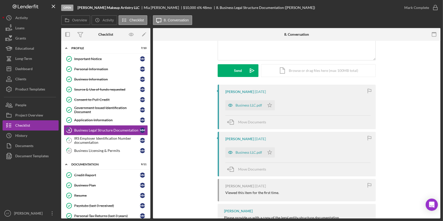
scroll to position [69, 0]
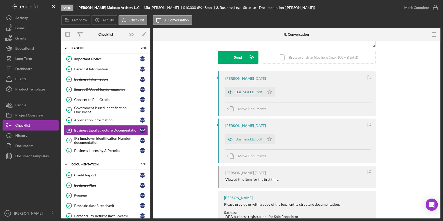
click at [252, 91] on div "Business LLC.pdf" at bounding box center [248, 92] width 26 height 4
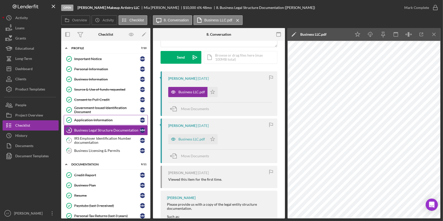
click at [99, 118] on div "Application Information" at bounding box center [107, 120] width 66 height 4
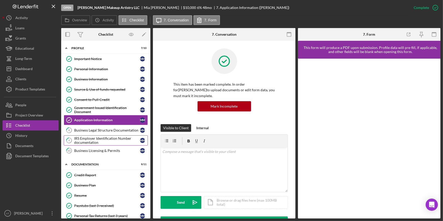
click at [94, 142] on div "IRS Employer Identification Number documentation" at bounding box center [107, 140] width 66 height 8
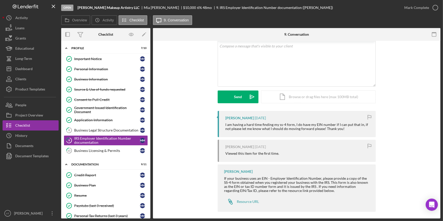
scroll to position [33, 0]
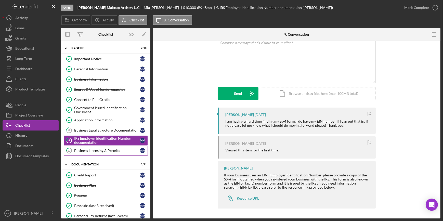
click at [92, 151] on div "Business Licensing & Permits" at bounding box center [107, 150] width 66 height 4
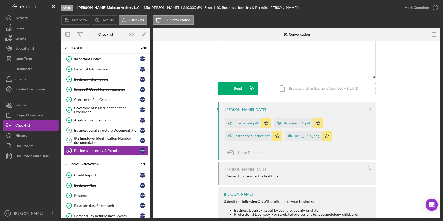
scroll to position [46, 0]
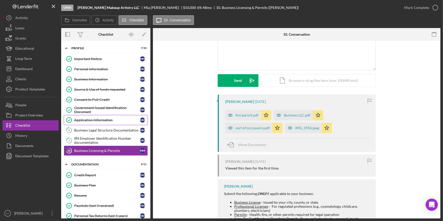
click at [104, 119] on div "Application Information" at bounding box center [107, 120] width 66 height 4
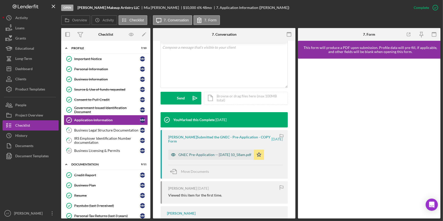
scroll to position [116, 0]
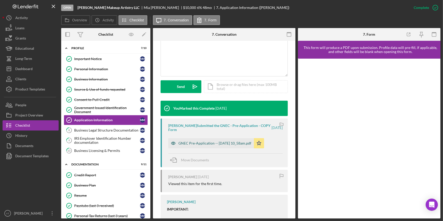
click at [197, 141] on div "GNEC Pre-Application -- [DATE] 10_58am.pdf" at bounding box center [214, 143] width 73 height 4
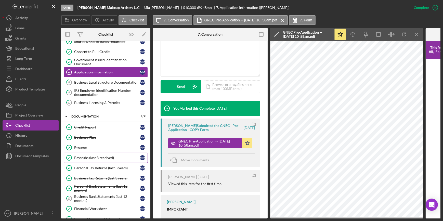
scroll to position [92, 0]
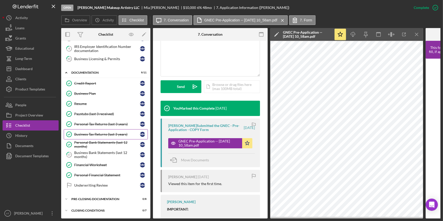
click at [94, 132] on div "Business Tax Returns (last 3 years)" at bounding box center [107, 134] width 66 height 4
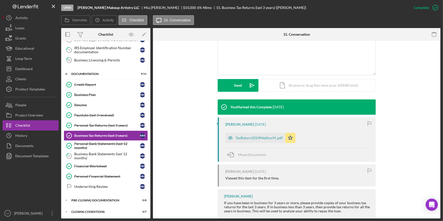
scroll to position [122, 0]
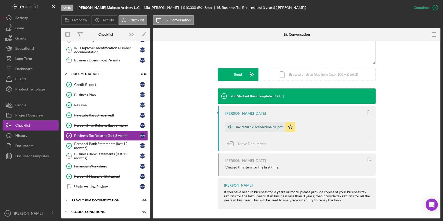
click at [242, 125] on div "TaxReturn2024Medina M..pdf" at bounding box center [258, 127] width 47 height 4
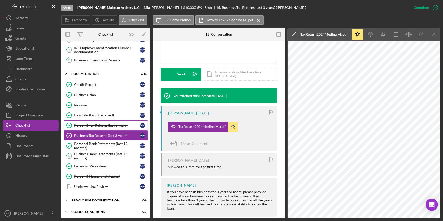
click at [116, 123] on div "Personal Tax Returns (last 3 years)" at bounding box center [107, 125] width 66 height 4
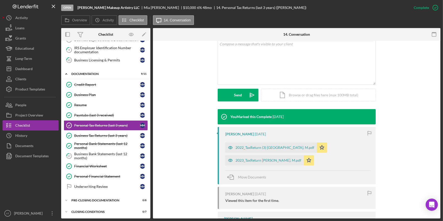
scroll to position [116, 0]
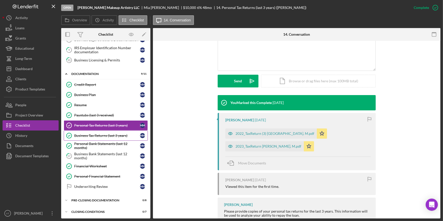
click at [103, 133] on div "Business Tax Returns (last 3 years)" at bounding box center [107, 135] width 66 height 4
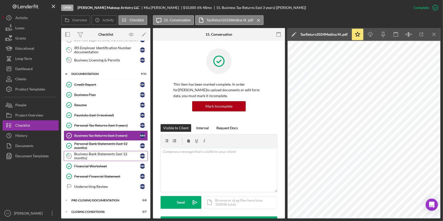
click at [102, 152] on div "Business Bank Statements (last 12 months)" at bounding box center [107, 156] width 66 height 8
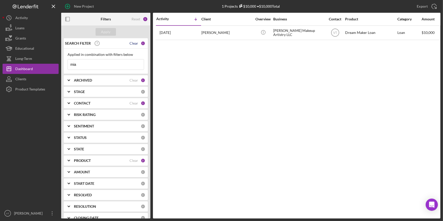
click at [132, 43] on div "Clear" at bounding box center [133, 43] width 9 height 4
click at [104, 34] on div "Apply" at bounding box center [105, 32] width 9 height 8
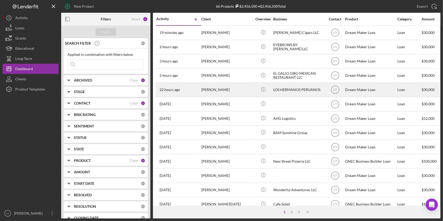
click at [213, 92] on div "[PERSON_NAME]" at bounding box center [226, 89] width 51 height 13
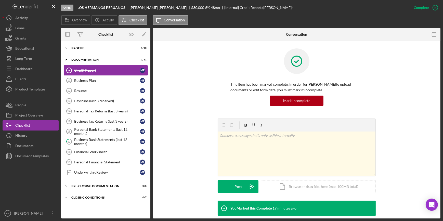
click at [87, 69] on div "Credit Report" at bounding box center [107, 70] width 66 height 4
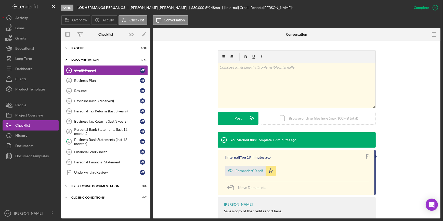
scroll to position [69, 0]
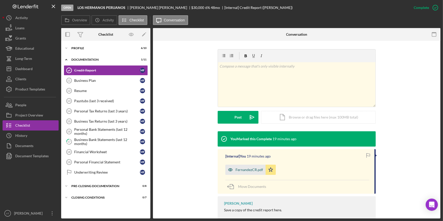
click at [253, 171] on div "FernandezCR.pdf" at bounding box center [249, 170] width 28 height 4
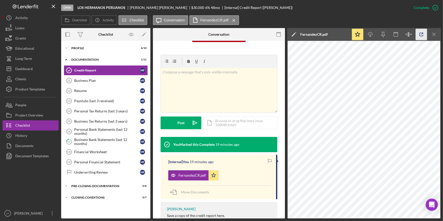
click at [424, 34] on icon "button" at bounding box center [420, 34] width 11 height 11
click at [71, 49] on icon "Icon/Expander" at bounding box center [66, 48] width 10 height 10
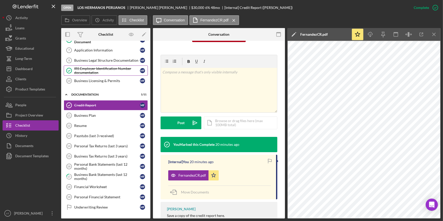
scroll to position [90, 0]
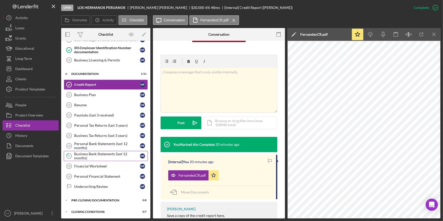
click at [78, 153] on div "Business Bank Statements (last 12 months)" at bounding box center [107, 156] width 66 height 8
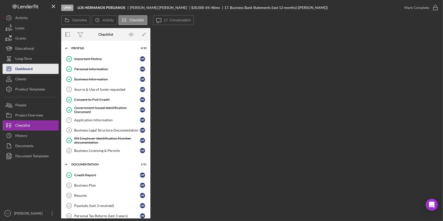
click at [36, 72] on button "Icon/Dashboard Dashboard" at bounding box center [31, 69] width 56 height 10
